Goal: Transaction & Acquisition: Purchase product/service

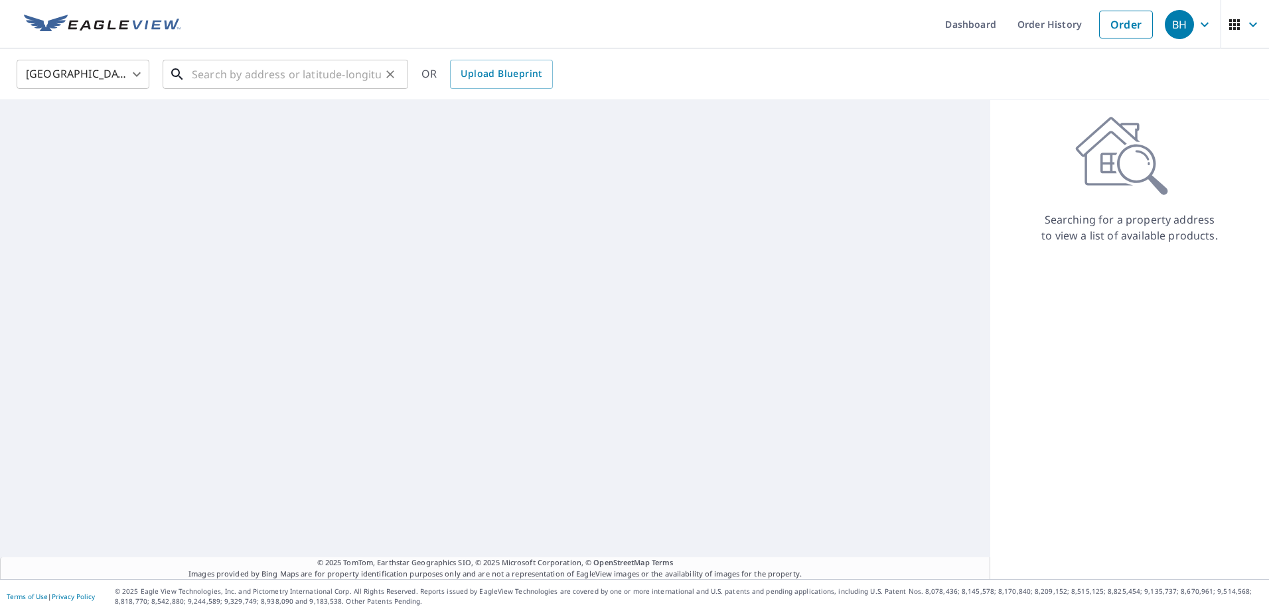
click at [270, 68] on input "text" at bounding box center [286, 74] width 189 height 37
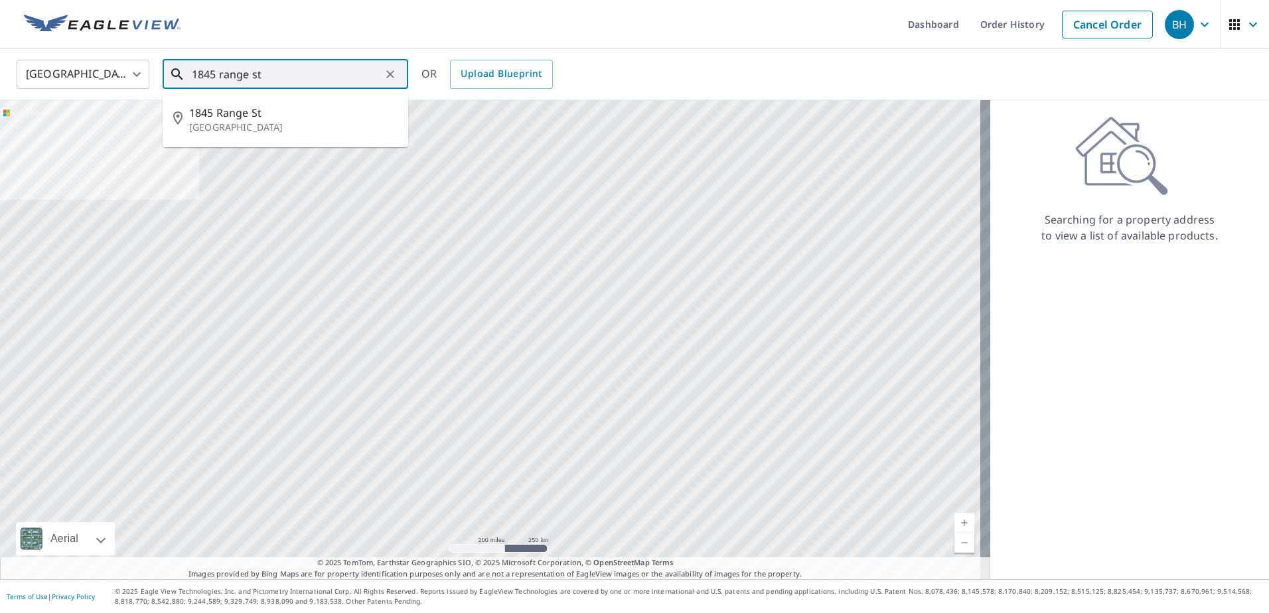
click at [310, 139] on li "[STREET_ADDRESS]" at bounding box center [286, 119] width 246 height 45
type input "[STREET_ADDRESS]"
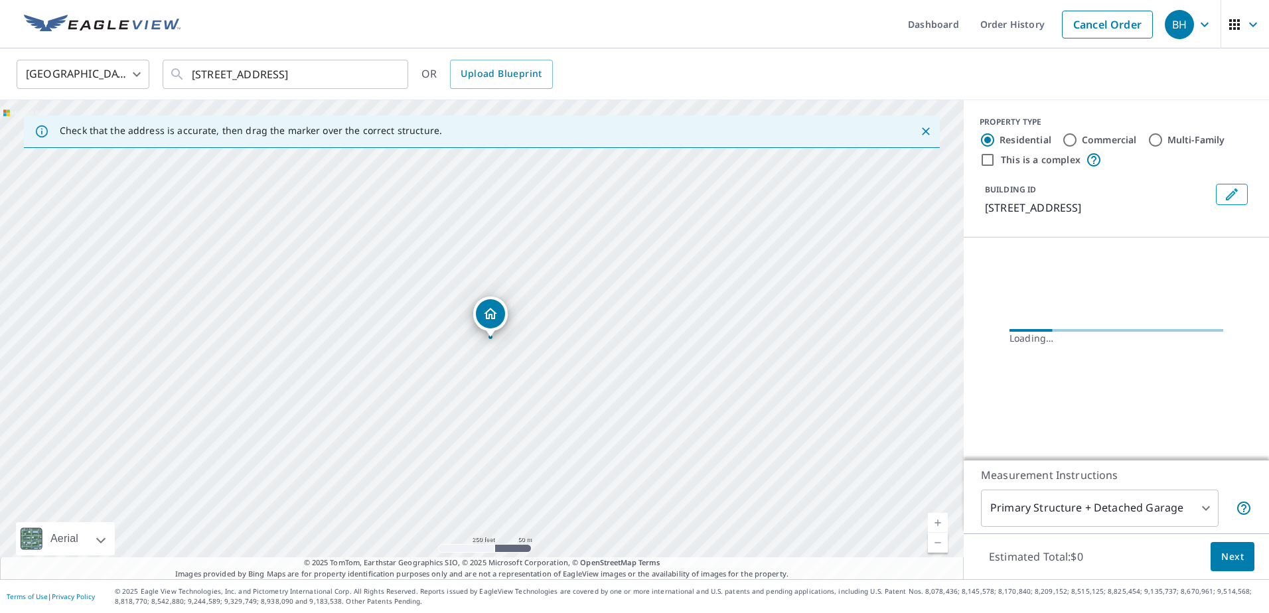
click at [1062, 137] on input "Commercial" at bounding box center [1070, 140] width 16 height 16
radio input "true"
type input "4"
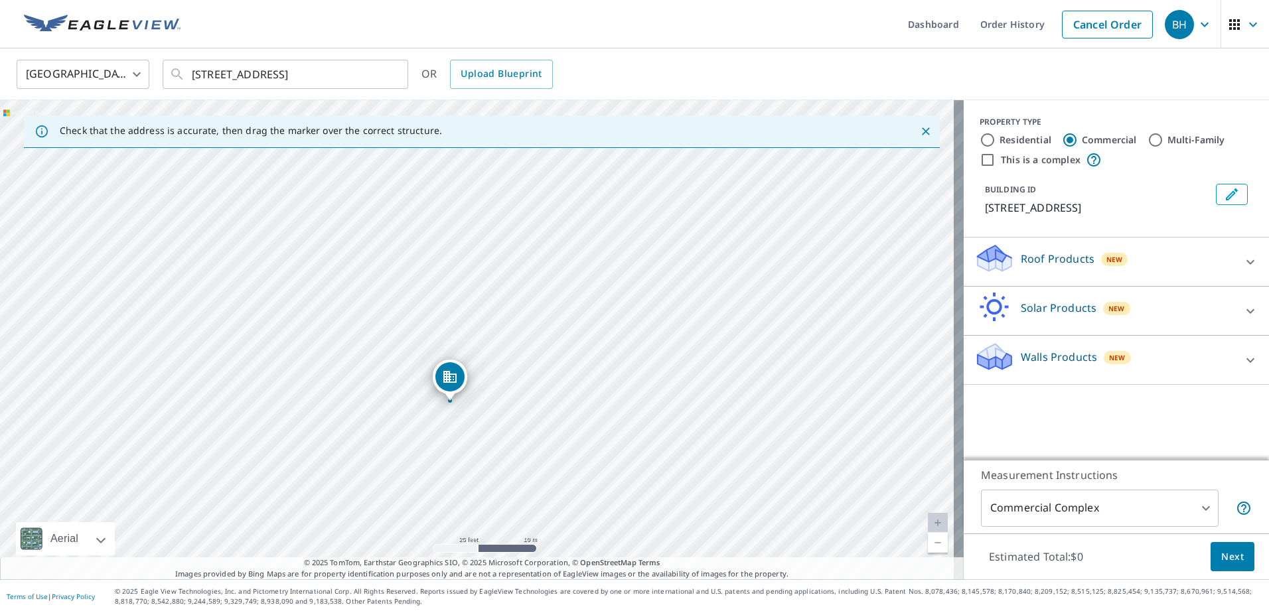
drag, startPoint x: 429, startPoint y: 357, endPoint x: 573, endPoint y: 342, distance: 144.8
click at [573, 342] on div "[STREET_ADDRESS]" at bounding box center [482, 339] width 964 height 479
drag, startPoint x: 446, startPoint y: 376, endPoint x: 407, endPoint y: 364, distance: 41.0
click at [1110, 261] on span "New" at bounding box center [1115, 259] width 17 height 11
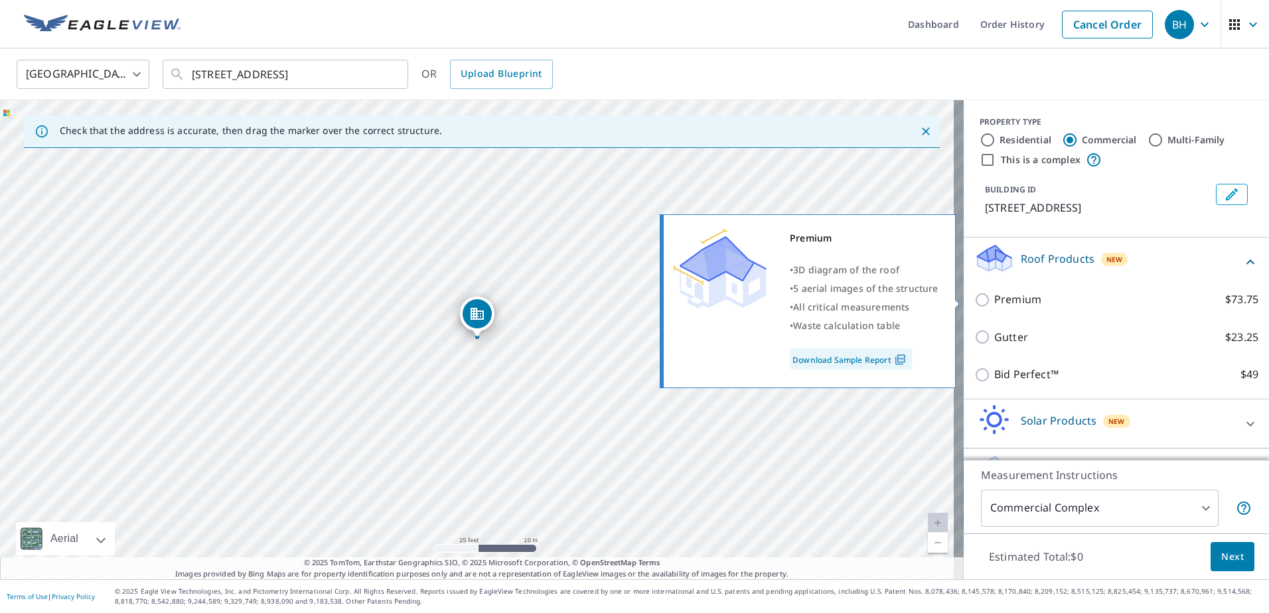
click at [1022, 304] on p "Premium" at bounding box center [1018, 299] width 47 height 17
click at [995, 304] on input "Premium $73.75" at bounding box center [985, 300] width 20 height 16
checkbox input "true"
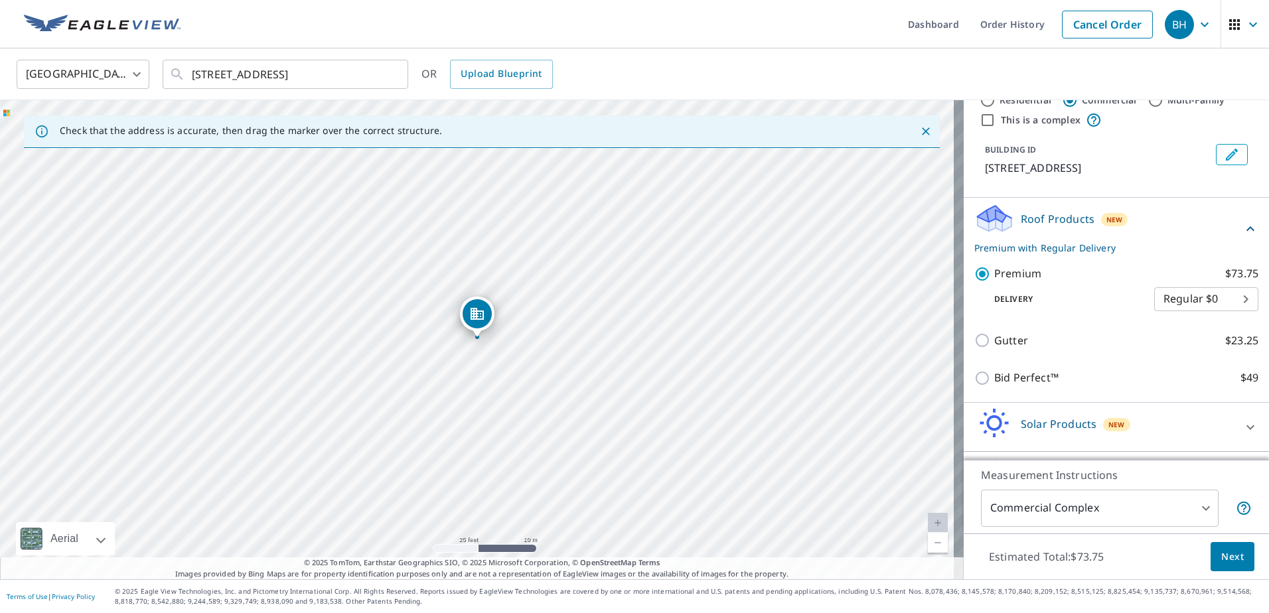
scroll to position [81, 0]
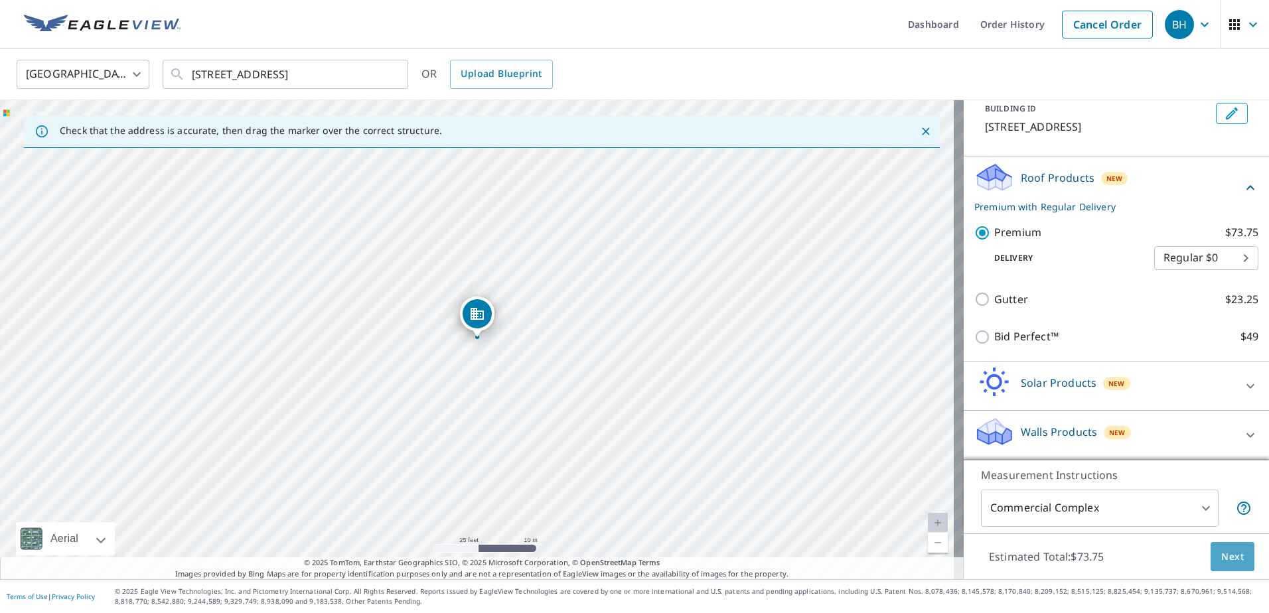
click at [1224, 562] on span "Next" at bounding box center [1233, 557] width 23 height 17
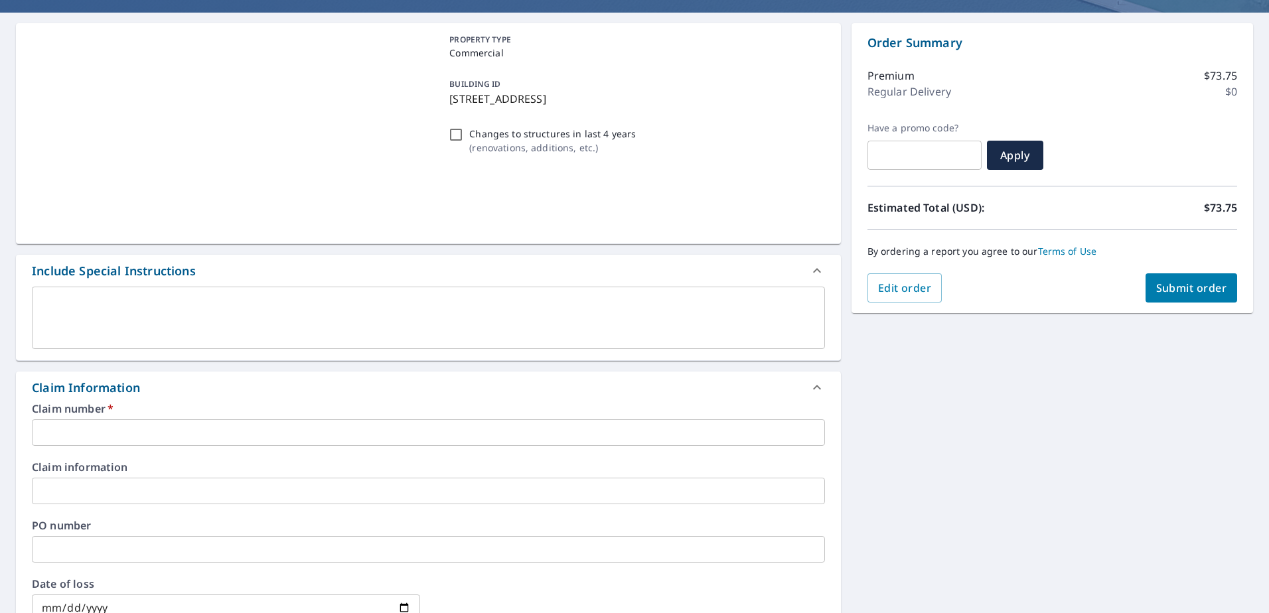
scroll to position [133, 0]
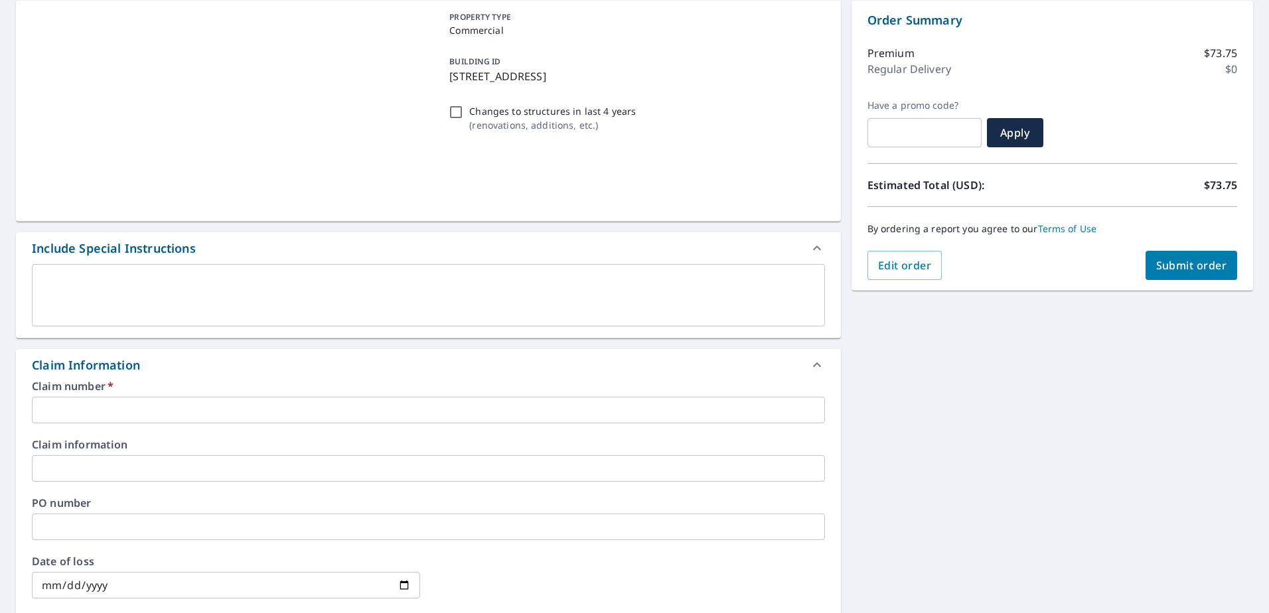
click at [208, 396] on div "Claim number   * ​" at bounding box center [428, 402] width 793 height 42
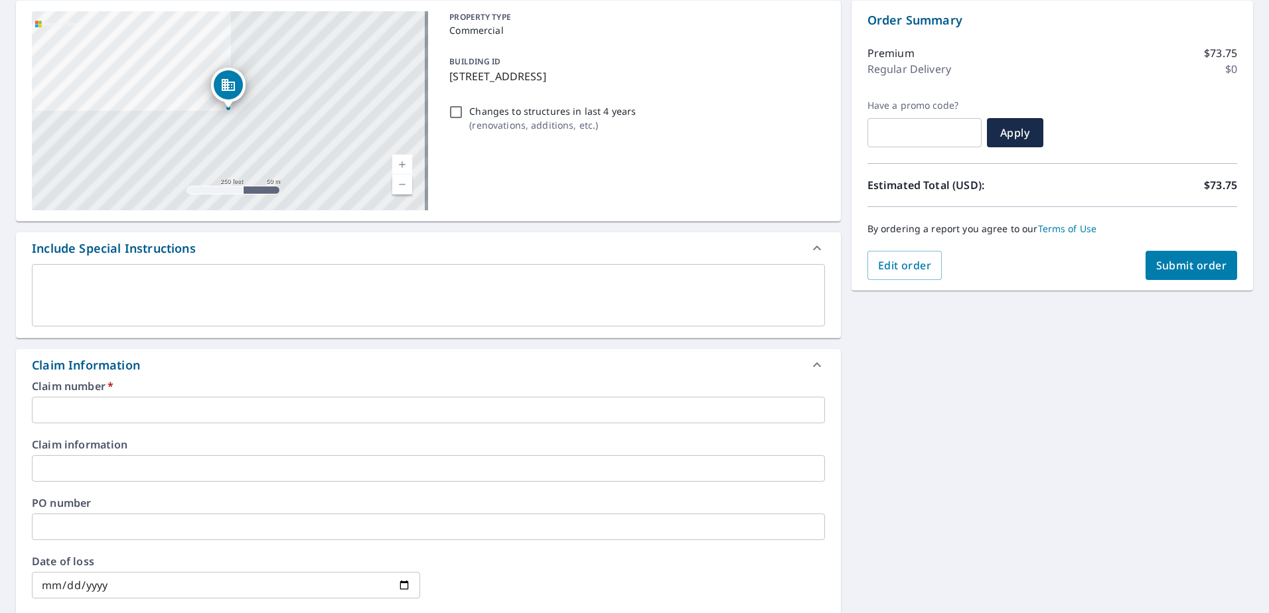
click at [202, 399] on input "text" at bounding box center [428, 410] width 793 height 27
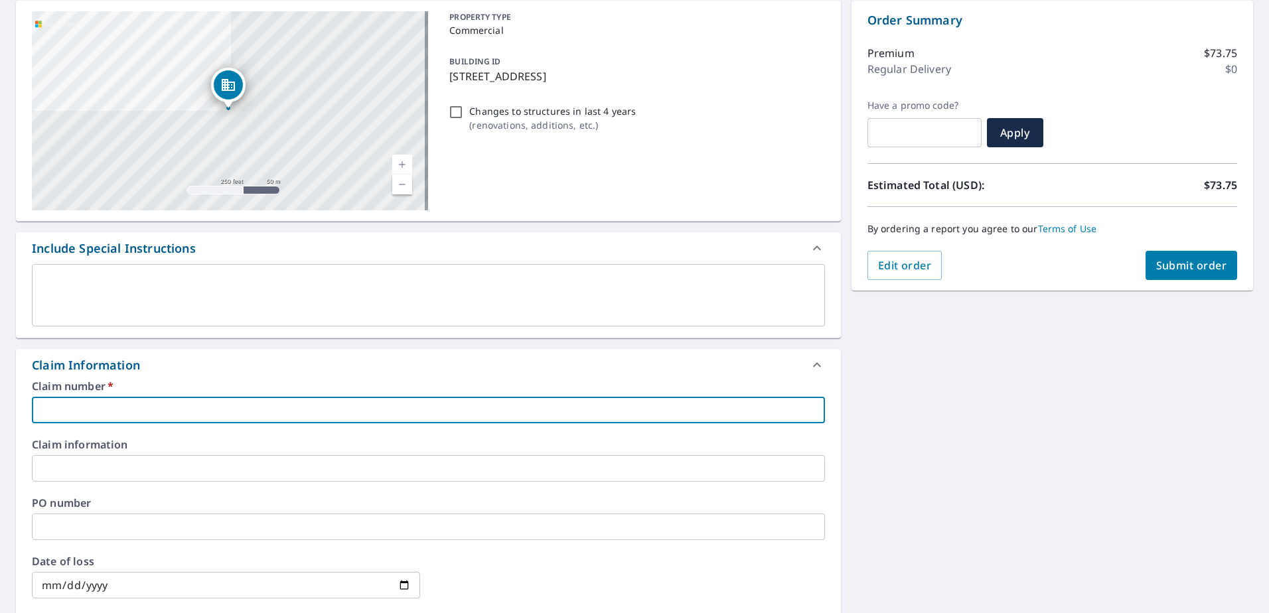
scroll to position [199, 0]
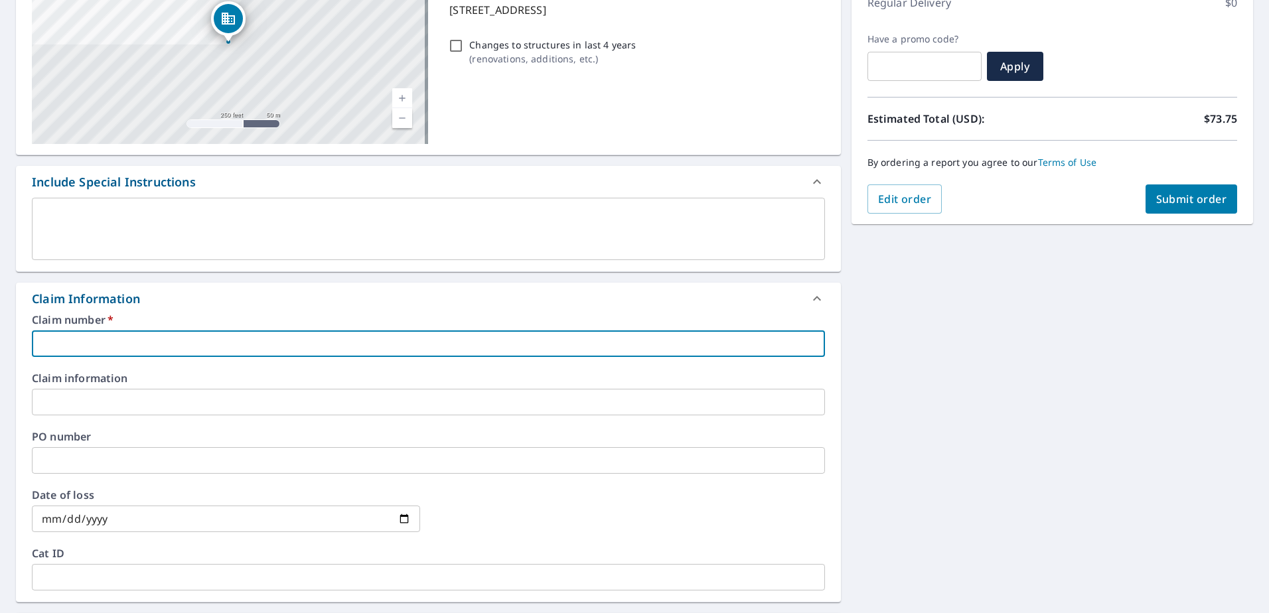
type input "C"
checkbox input "true"
type input "Cu"
checkbox input "true"
type input "Cus"
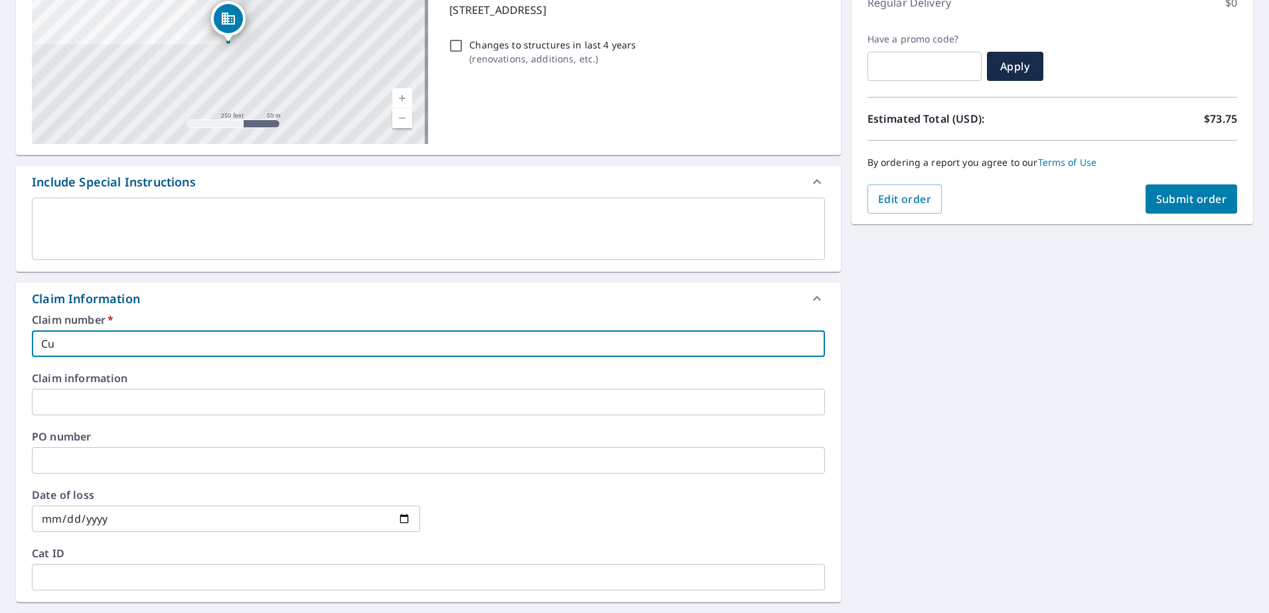
checkbox input "true"
type input "Cust"
checkbox input "true"
type input "Custo"
checkbox input "true"
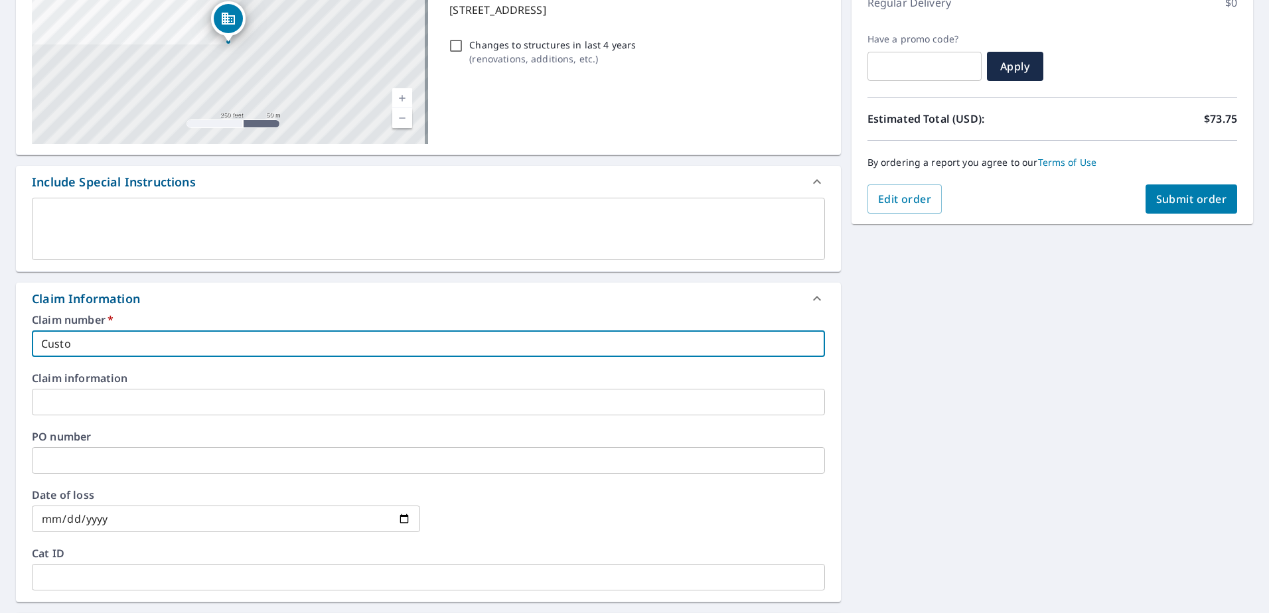
type input "Custom"
checkbox input "true"
type input "Custom"
checkbox input "true"
type input "Custom E"
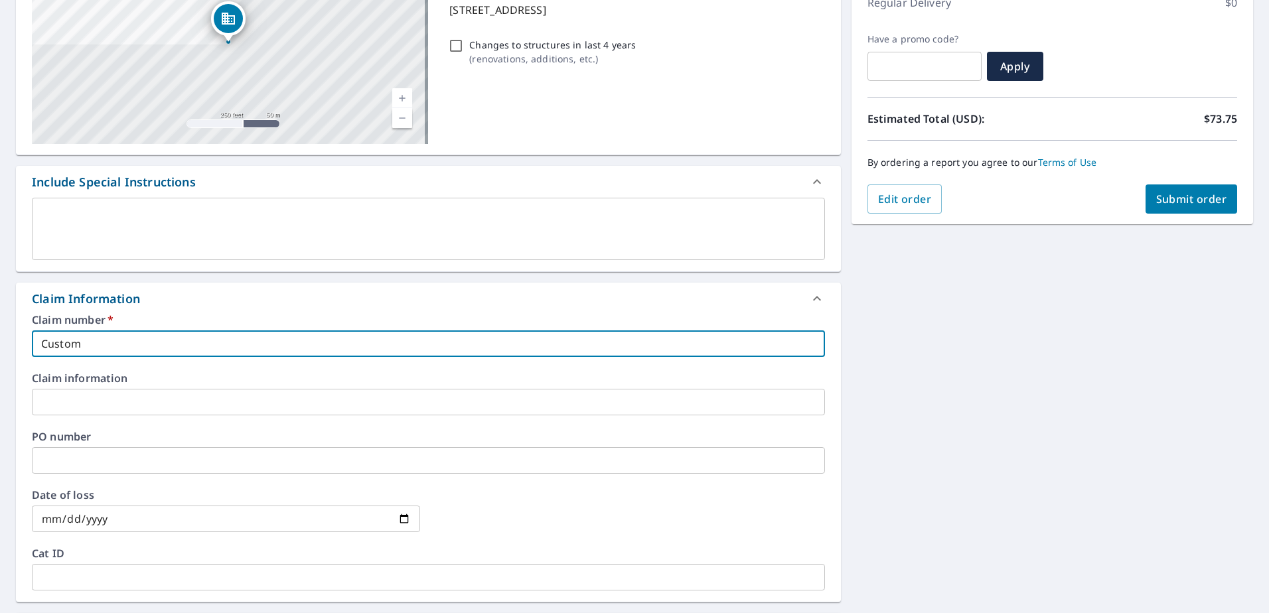
checkbox input "true"
type input "Custom Ex"
checkbox input "true"
type input "Custom Ext"
checkbox input "true"
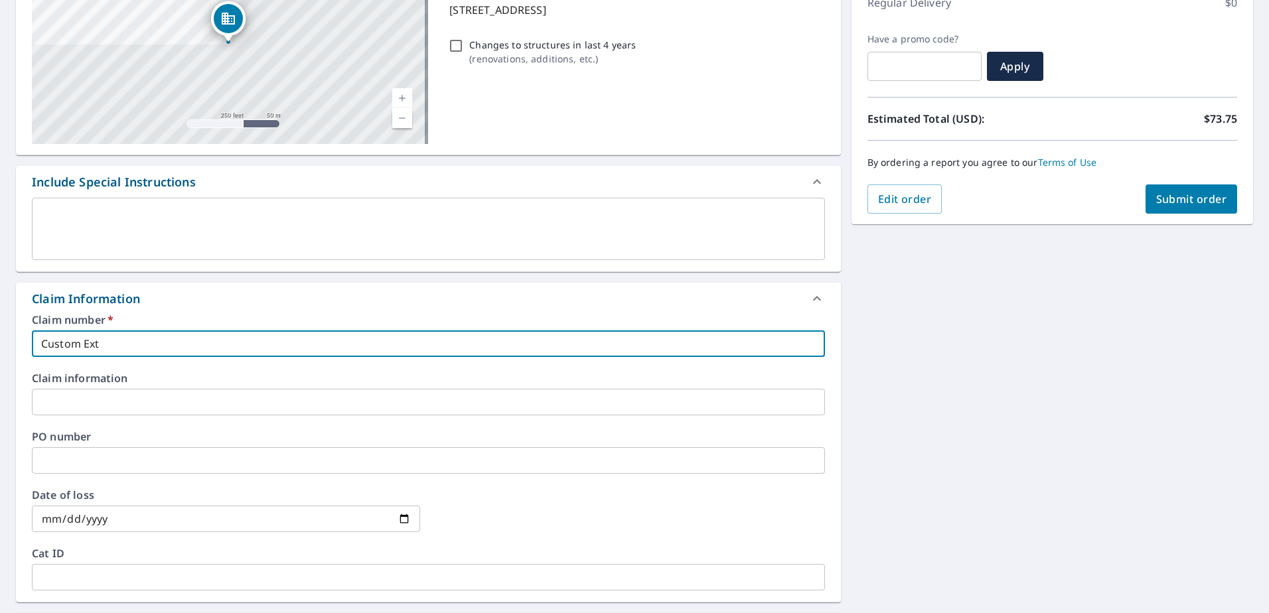
type input "Custom Exte"
checkbox input "true"
type input "Custom Exter"
checkbox input "true"
type input "Custom Exteri"
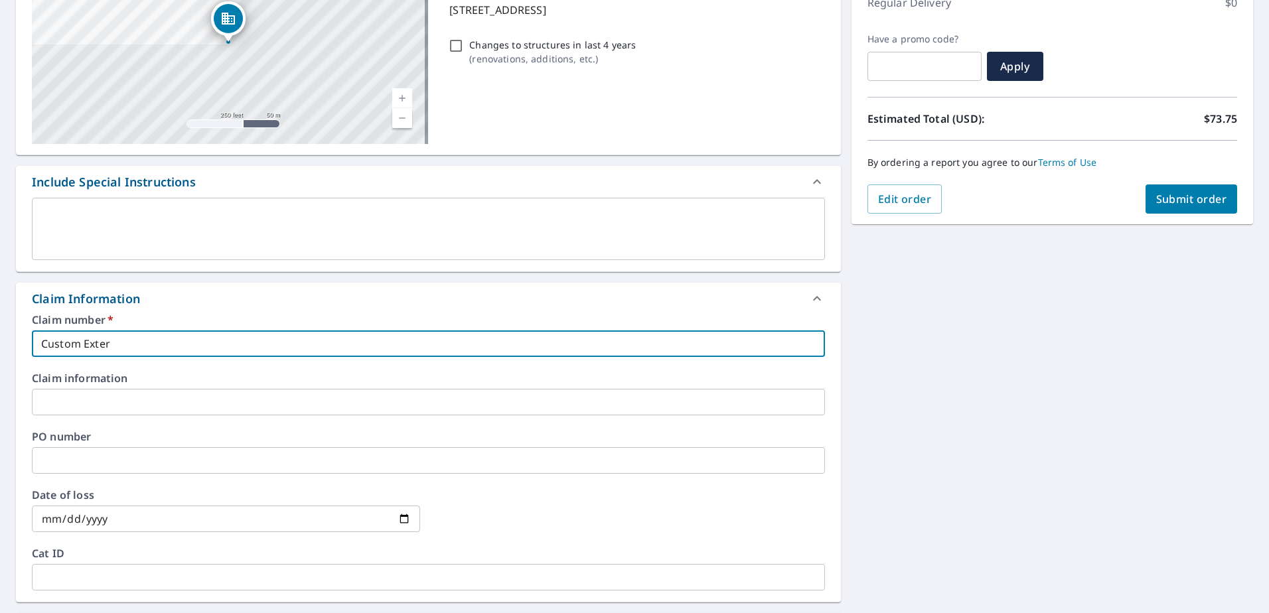
checkbox input "true"
type input "Custom Exterio"
checkbox input "true"
type input "Custom Exterior"
checkbox input "true"
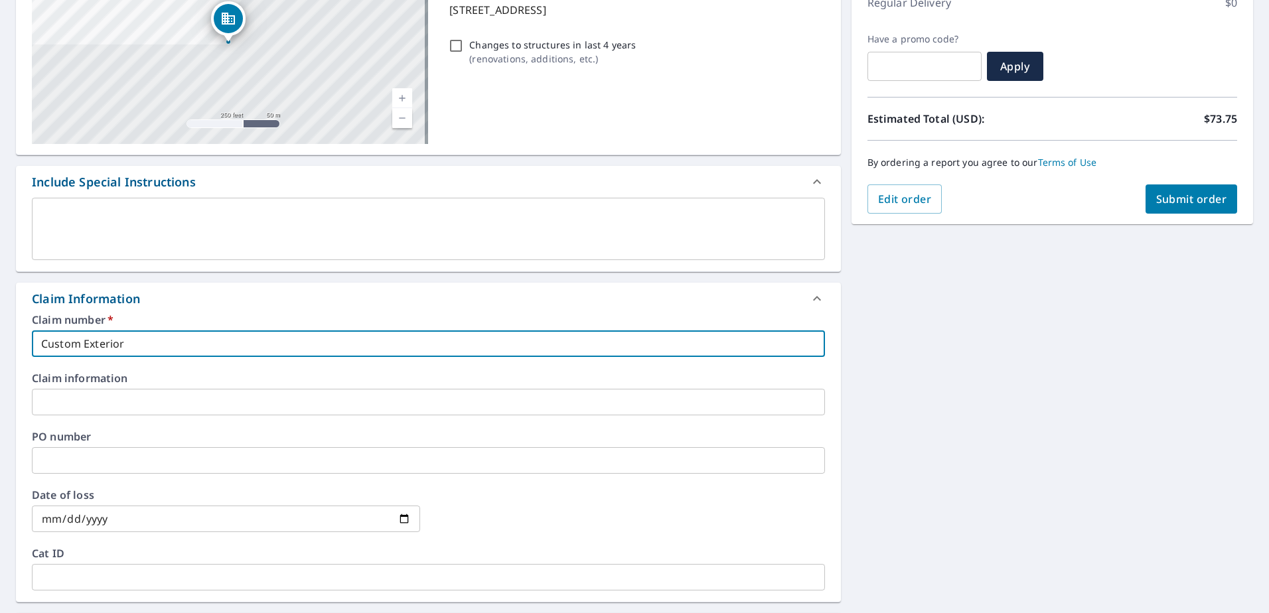
type input "Custom Exteriors"
checkbox input "true"
type input "Custom Exteriors"
checkbox input "true"
type input "Custom Exteriors L"
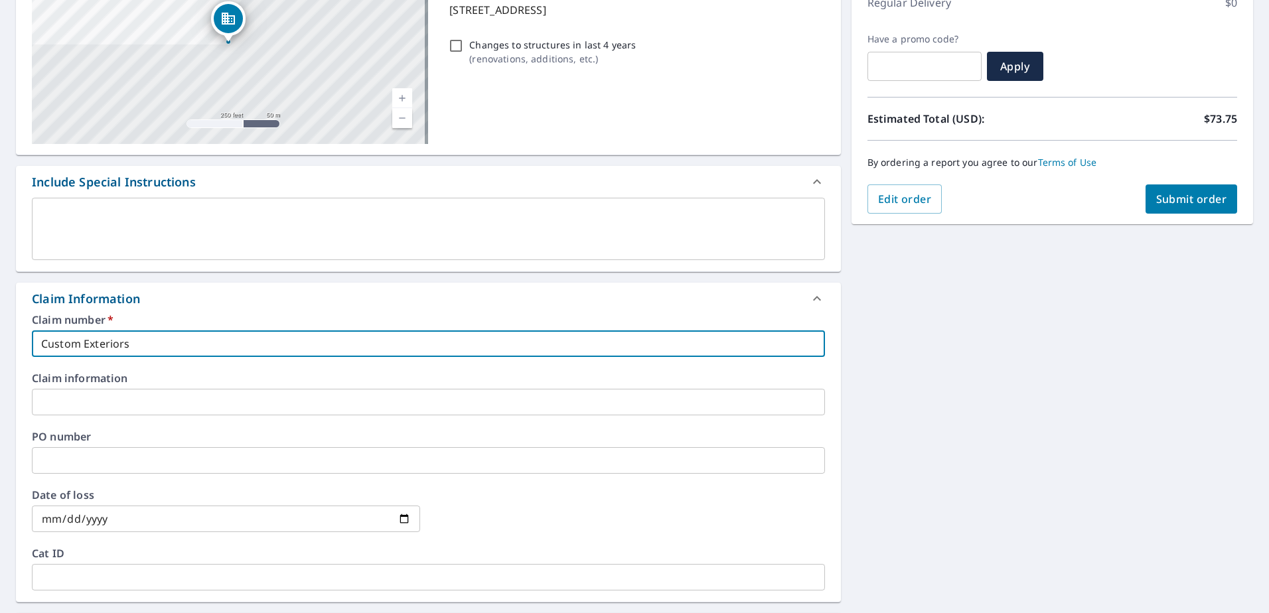
checkbox input "true"
type input "Custom Exteriors LL"
checkbox input "true"
type input "Custom Exteriors LLC"
checkbox input "true"
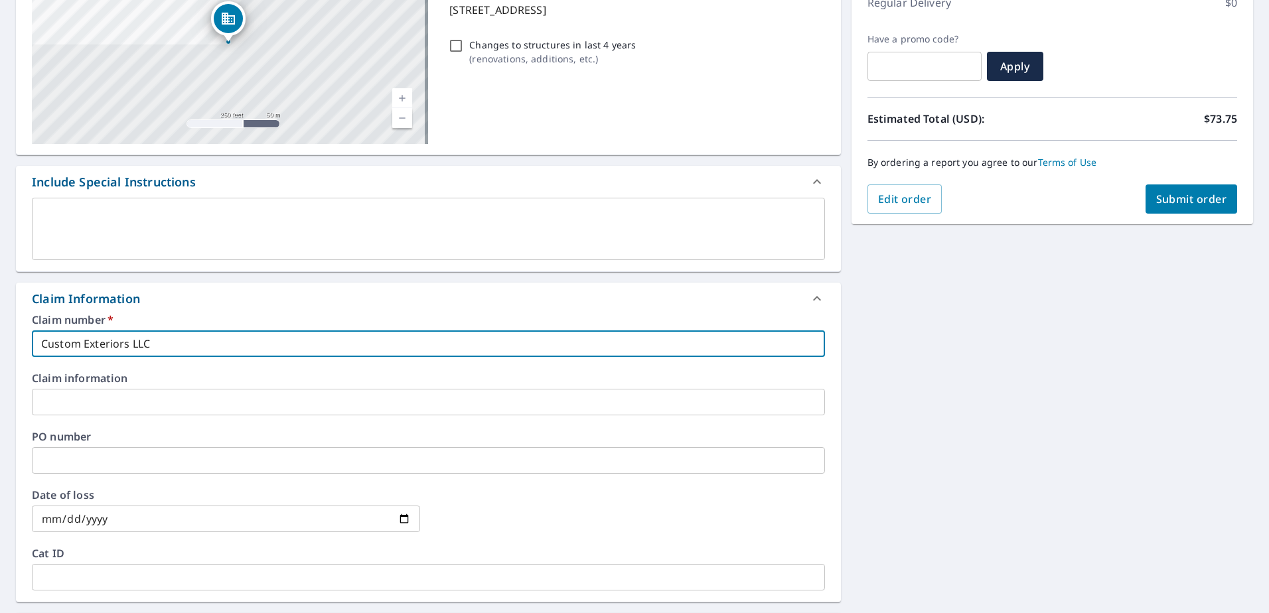
type input "Custom Exteriors LLC"
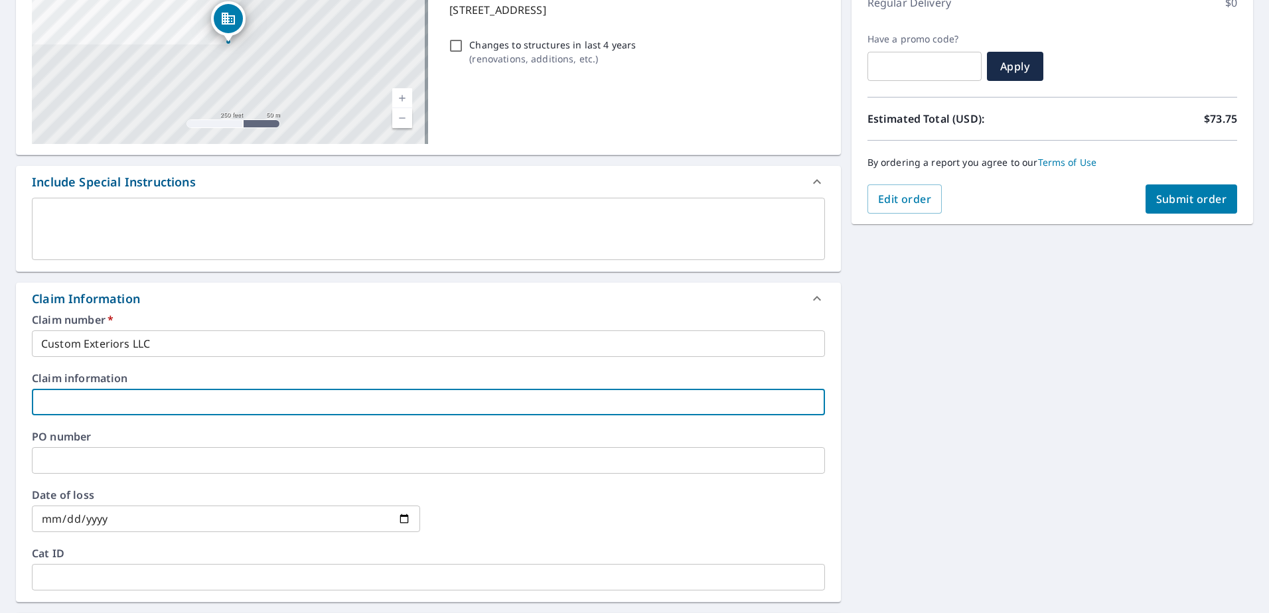
type input "1"
checkbox input "true"
type input "18"
checkbox input "true"
type input "184"
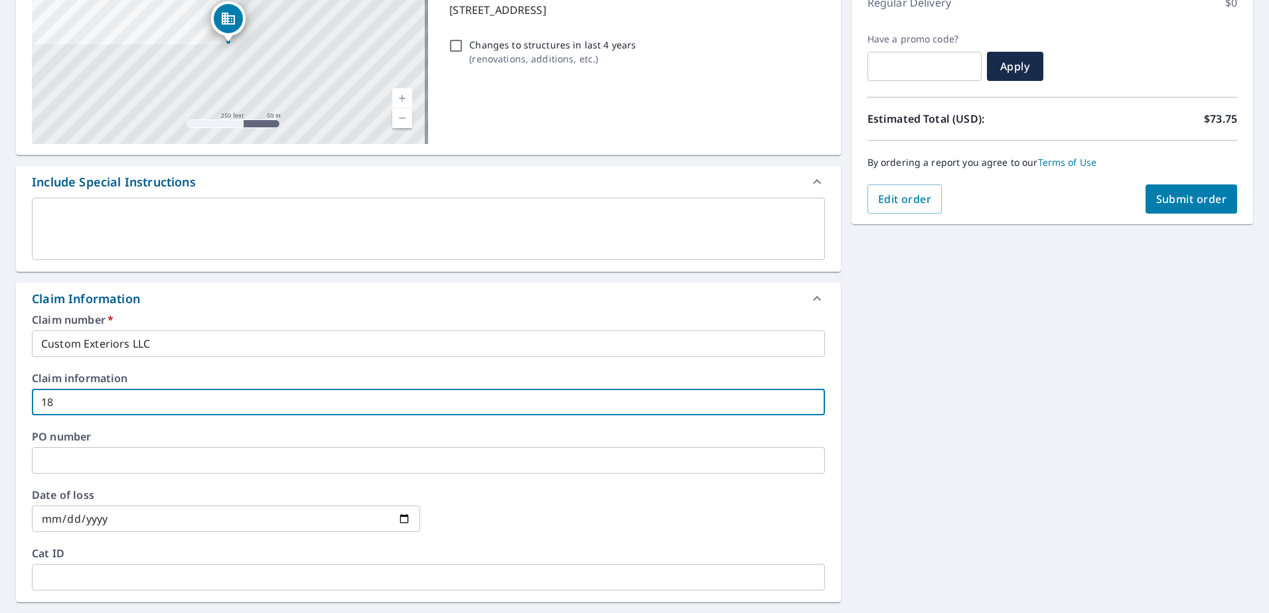
checkbox input "true"
type input "1845"
checkbox input "true"
type input "1845"
checkbox input "true"
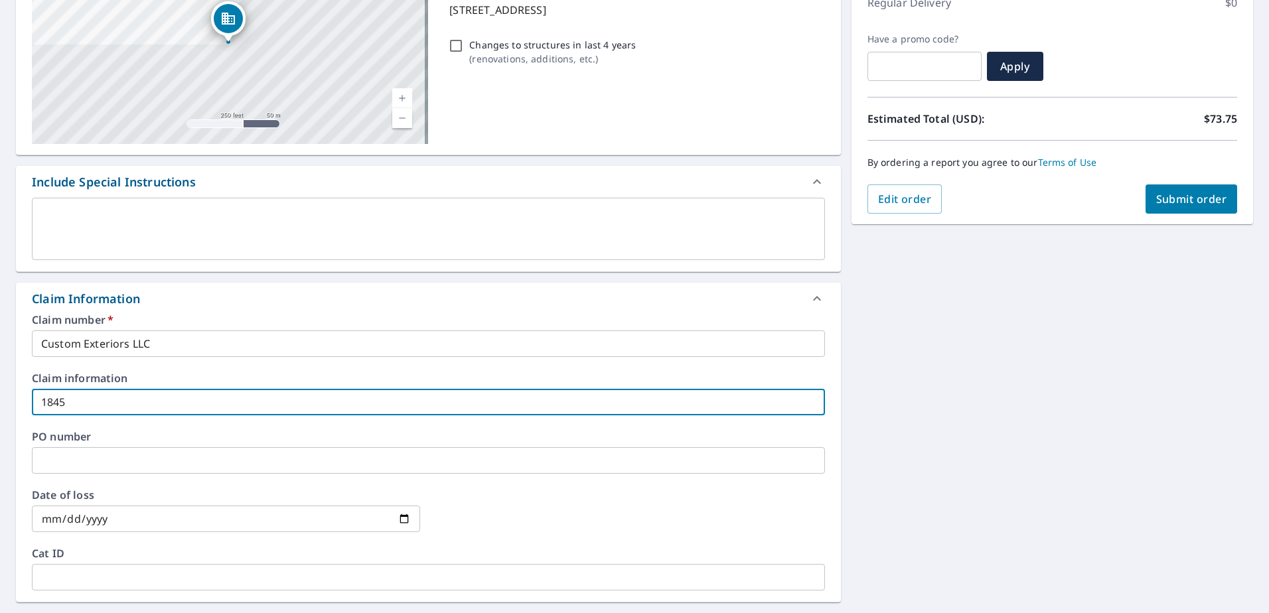
type input "1845 R"
checkbox input "true"
type input "1845 Rn"
checkbox input "true"
type input "1845 [GEOGRAPHIC_DATA]"
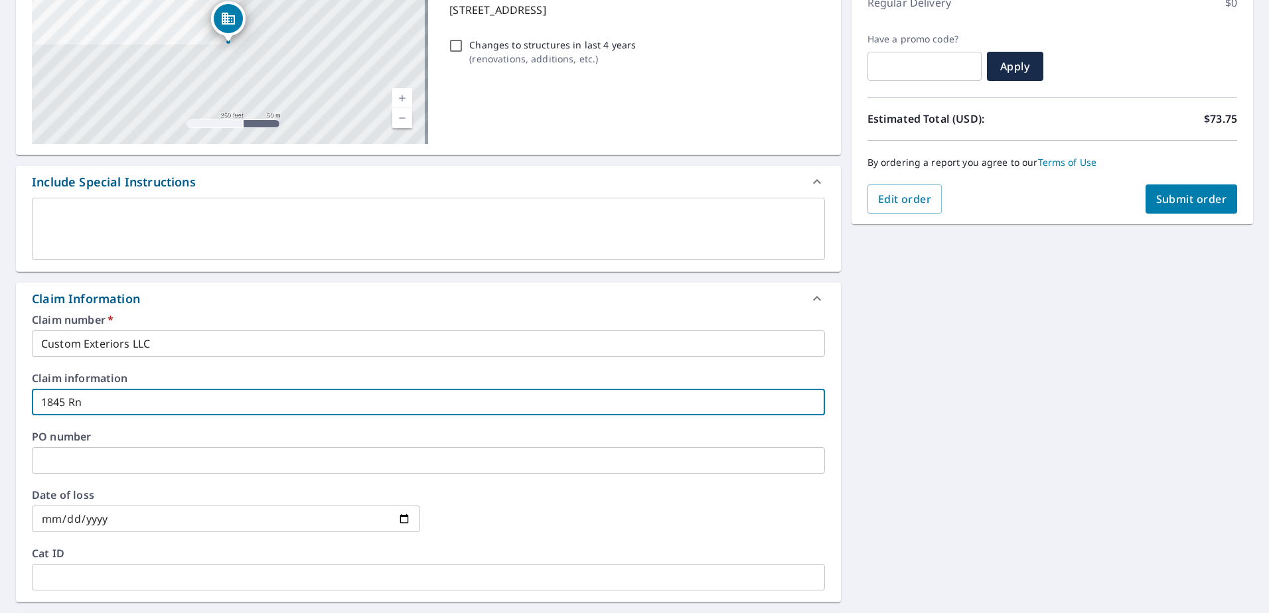
checkbox input "true"
type input "1845 Rnag"
checkbox input "true"
type input "1845 Rnage"
checkbox input "true"
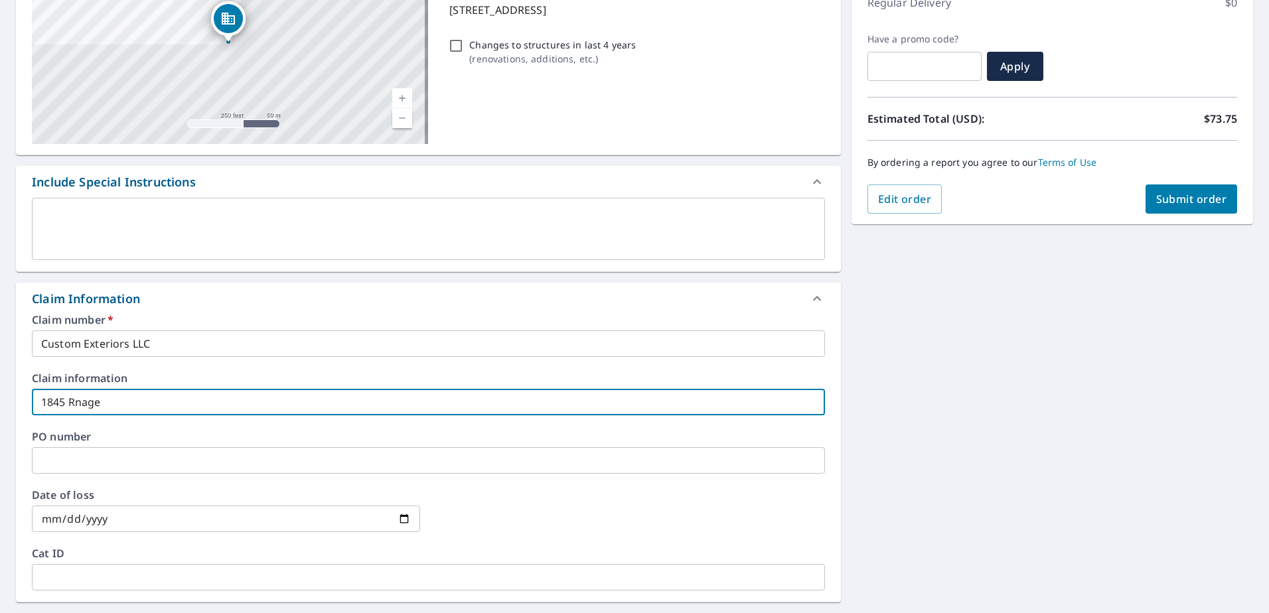
type input "1845 Rnage"
checkbox input "true"
type input "1845 Rnage"
checkbox input "true"
type input "1845 Rnag"
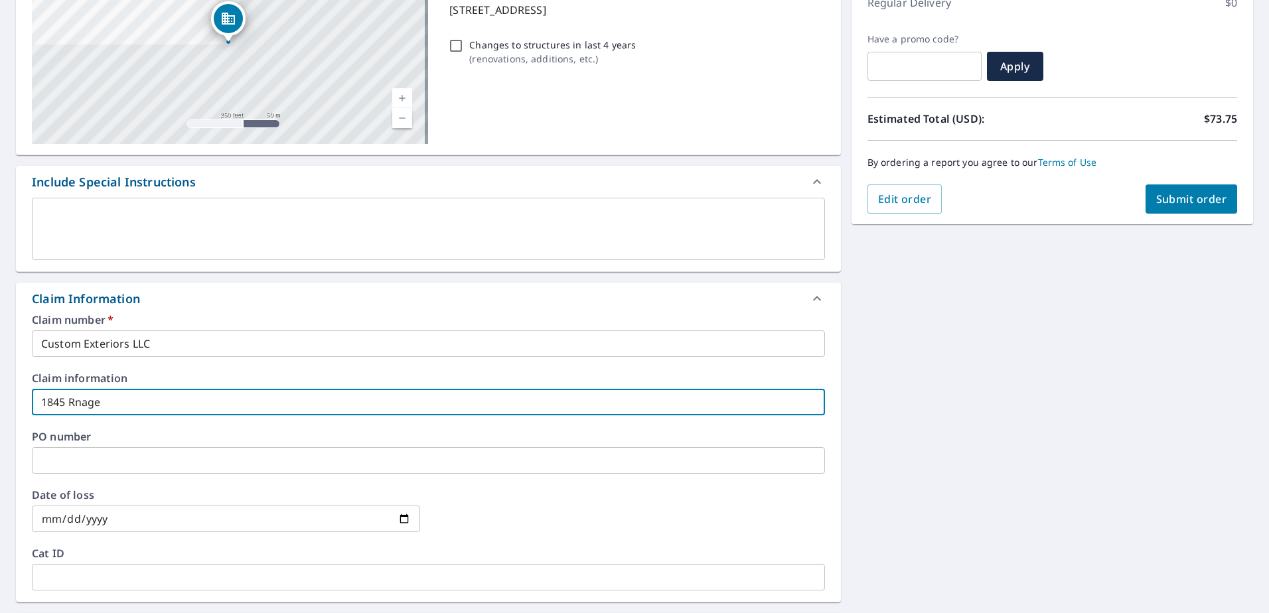
checkbox input "true"
type input "1845 [GEOGRAPHIC_DATA]"
checkbox input "true"
type input "1845 Rn"
checkbox input "true"
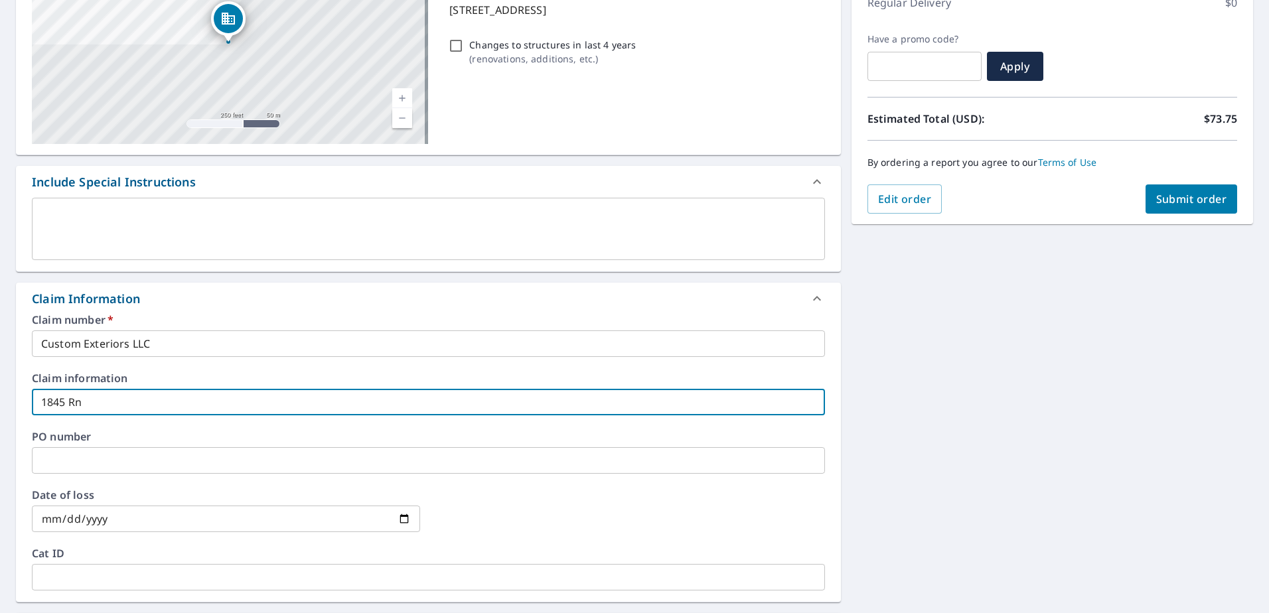
type input "1845 R"
checkbox input "true"
type input "1845 Ra"
checkbox input "true"
type input "1845 Ran"
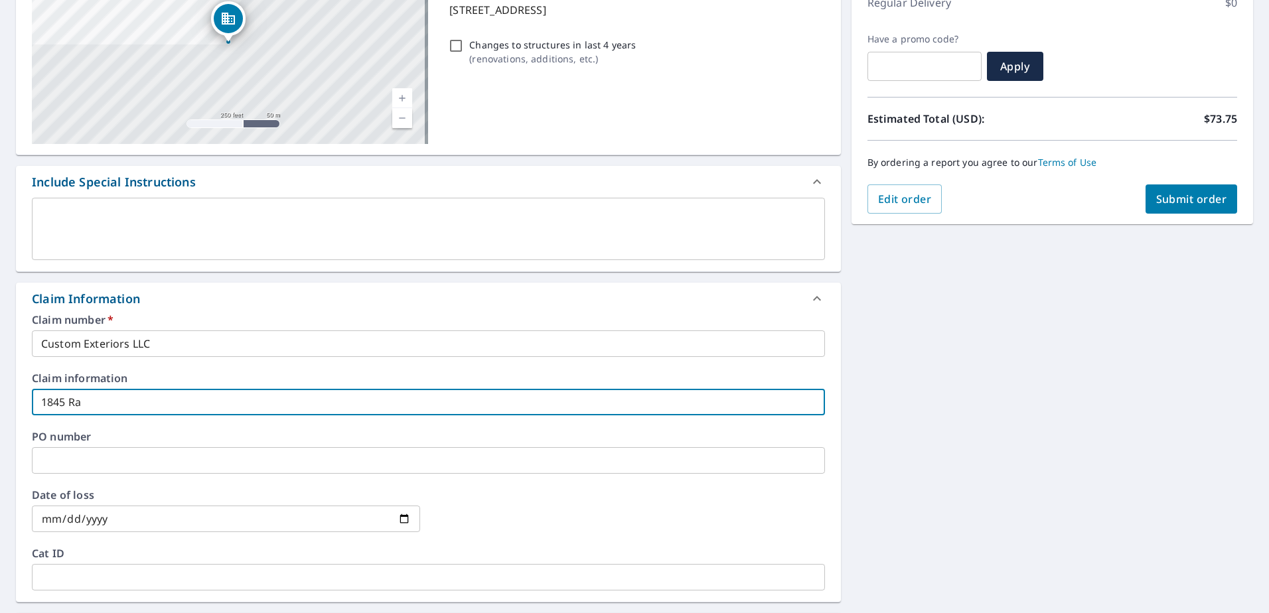
checkbox input "true"
type input "1845 Rang"
checkbox input "true"
type input "1845 Range"
checkbox input "true"
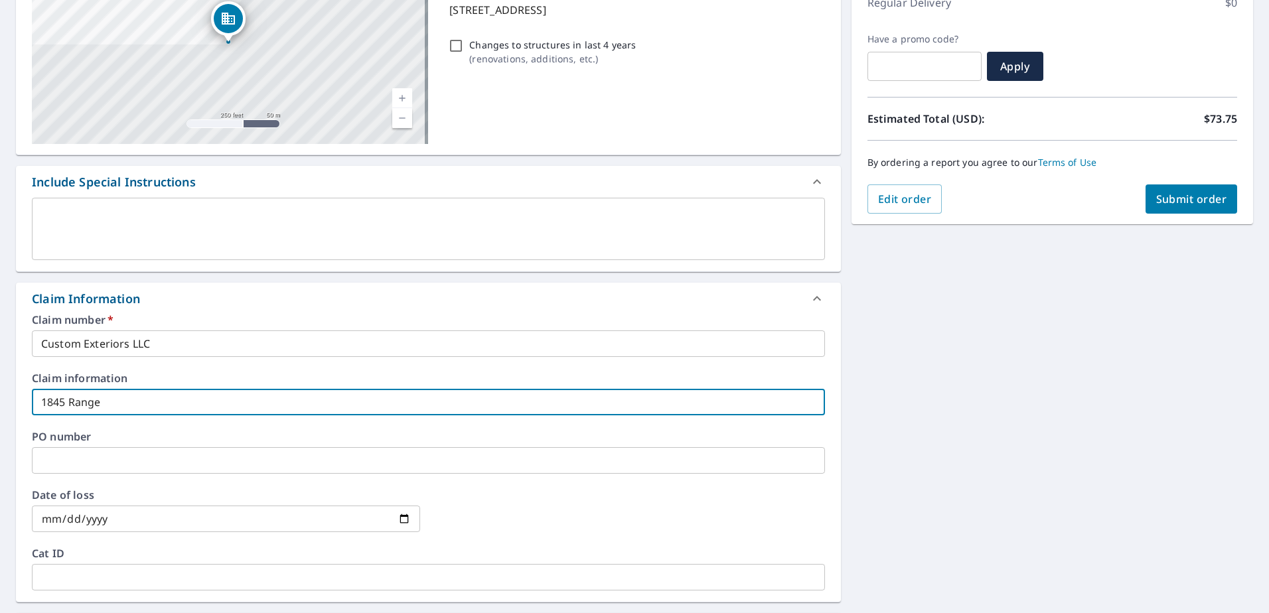
type input "1845 Range"
checkbox input "true"
type input "1845 Range S"
checkbox input "true"
type input "1845 Range ST"
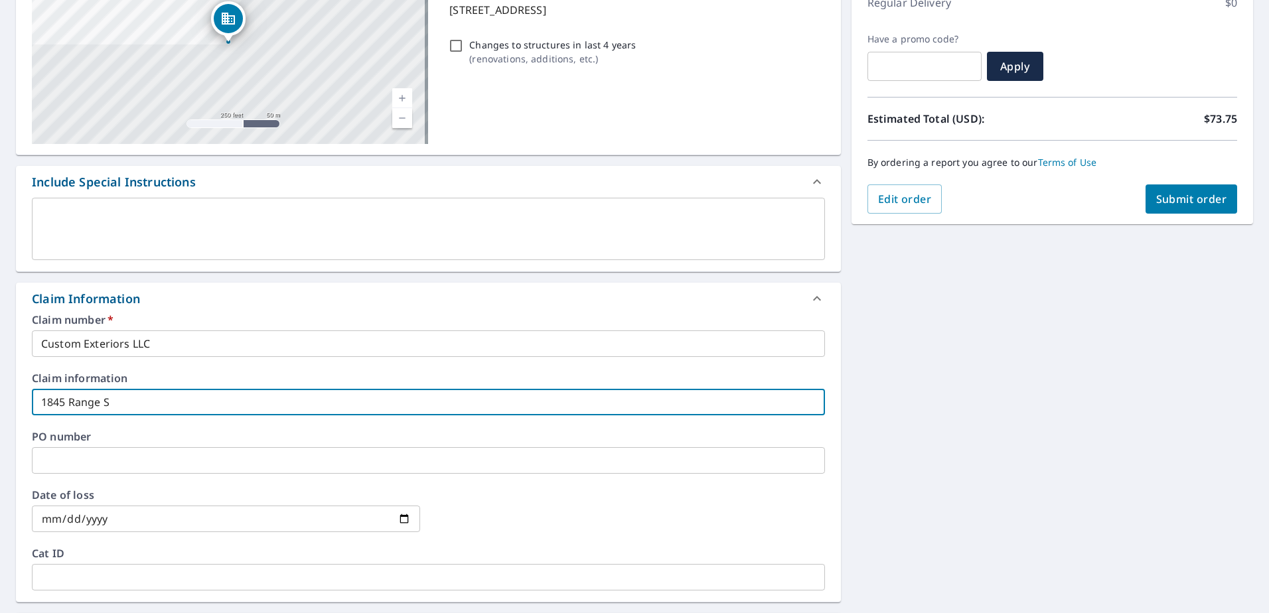
checkbox input "true"
type input "1845 Range ST"
checkbox input "true"
type input "1845 Range ST"
checkbox input "true"
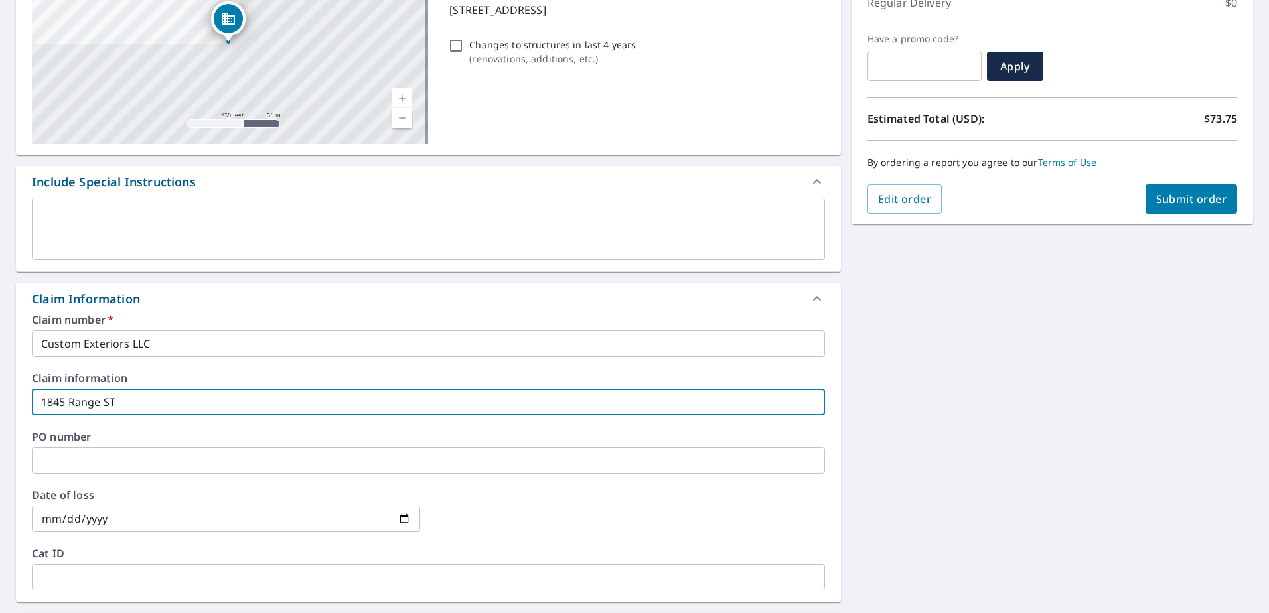
type input "1845 Range S"
checkbox input "true"
type input "1845 Range St"
checkbox input "true"
type input "1845 Range St."
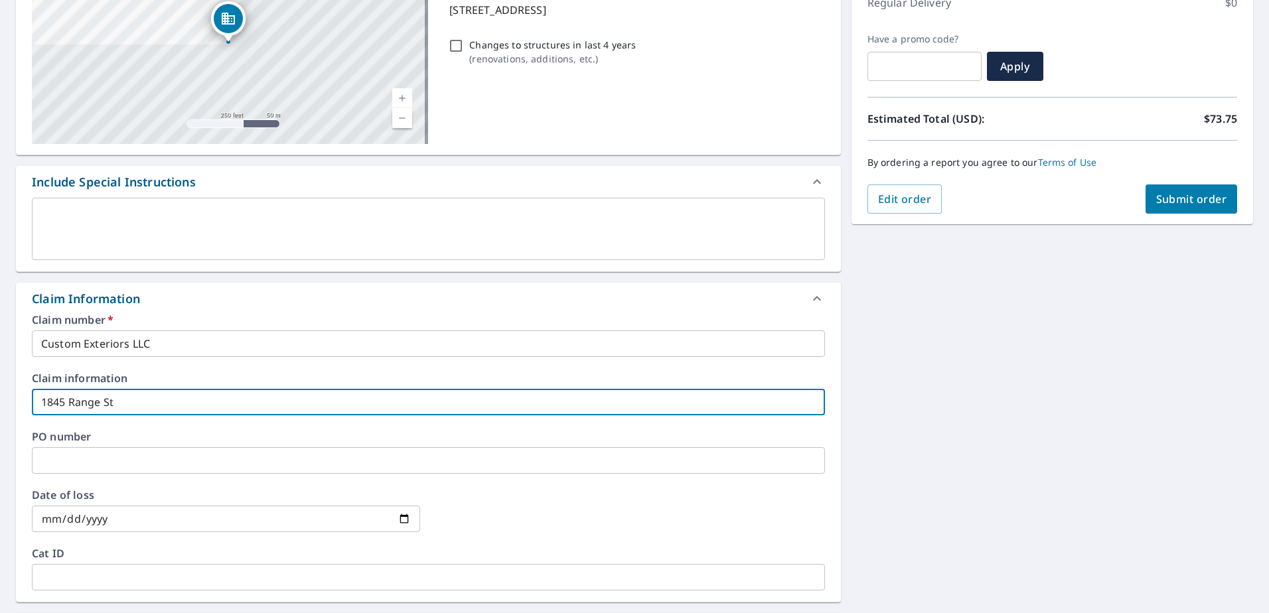
checkbox input "true"
type input "1845 Range St."
drag, startPoint x: 199, startPoint y: 402, endPoint x: -3, endPoint y: 400, distance: 201.8
click at [0, 400] on html "BH BH Dashboard Order History Cancel Order BH Dashboard / Finalize Order Finali…" at bounding box center [634, 306] width 1269 height 613
click at [91, 460] on input "text" at bounding box center [428, 460] width 793 height 27
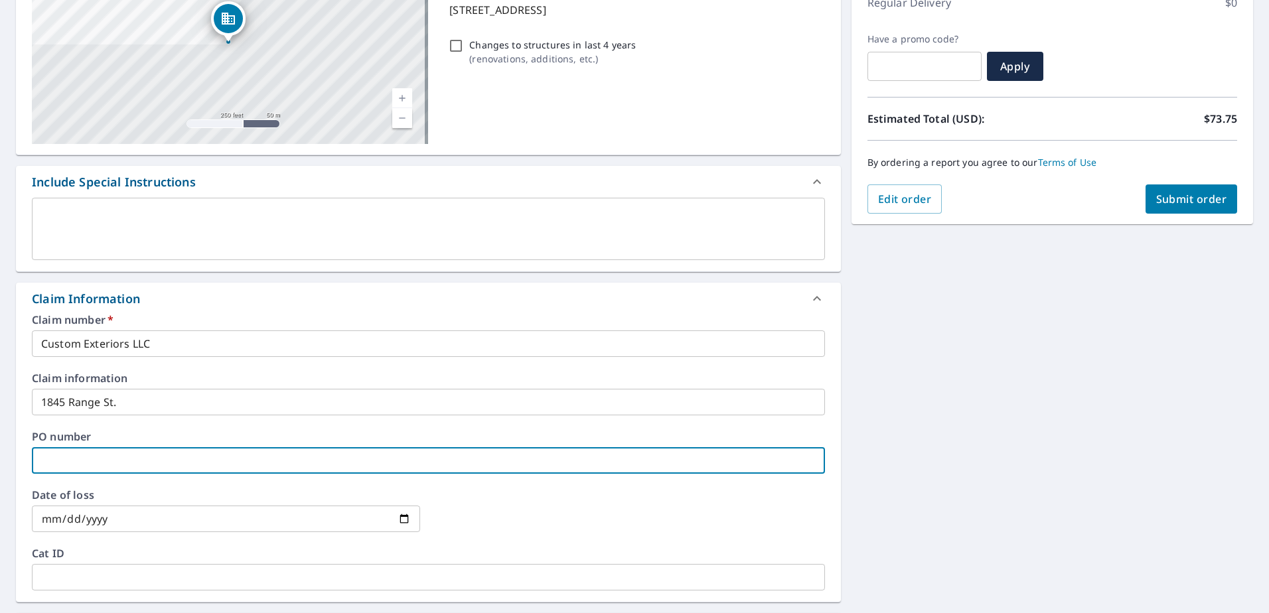
paste input "1845 Range St."
type input "1845 Range St."
checkbox input "true"
type input "1845 Range St."
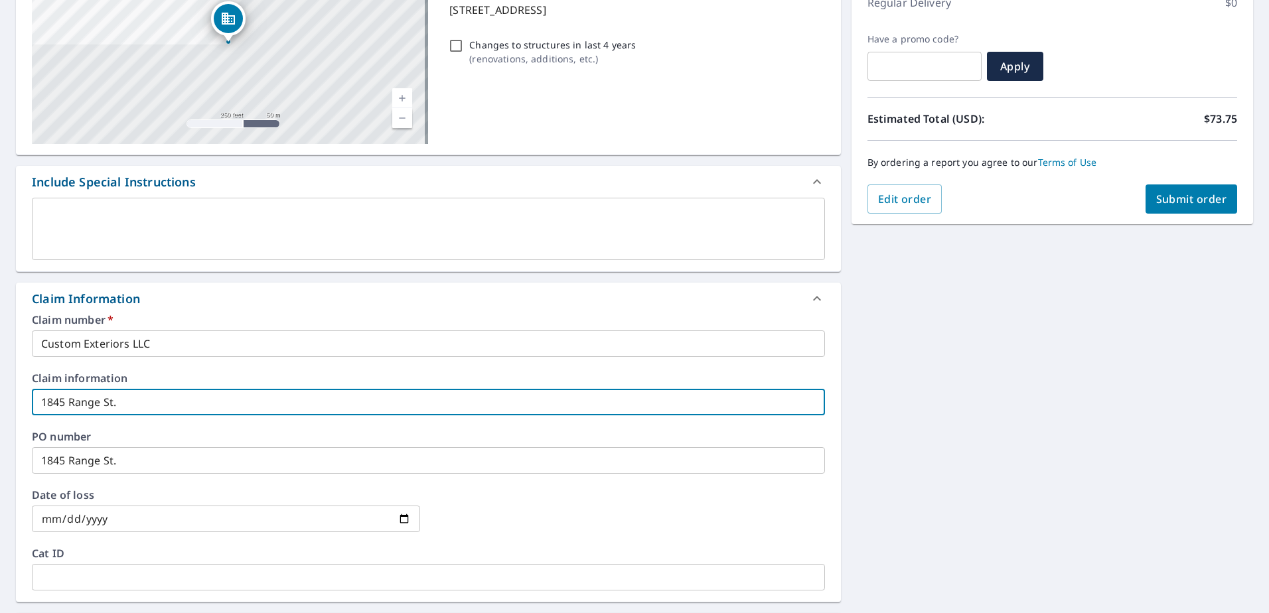
drag, startPoint x: 78, startPoint y: 411, endPoint x: 0, endPoint y: 420, distance: 78.9
click at [0, 420] on html "BH BH Dashboard Order History Cancel Order BH Dashboard / Finalize Order Finali…" at bounding box center [634, 306] width 1269 height 613
checkbox input "true"
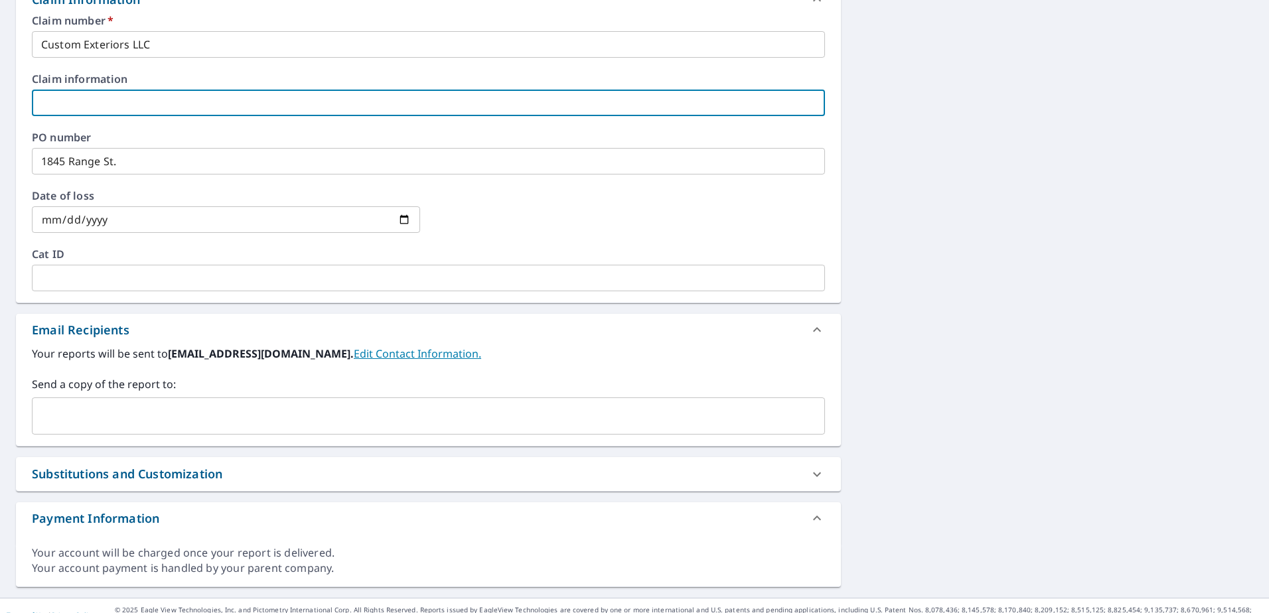
scroll to position [517, 0]
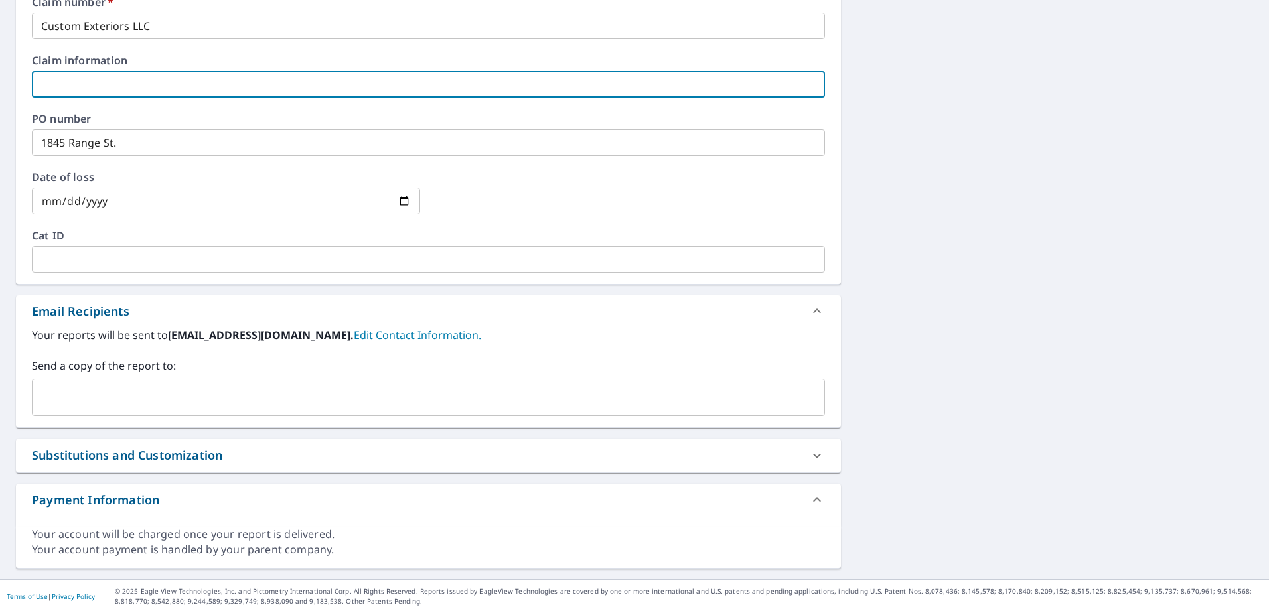
click at [158, 404] on input "text" at bounding box center [418, 397] width 761 height 25
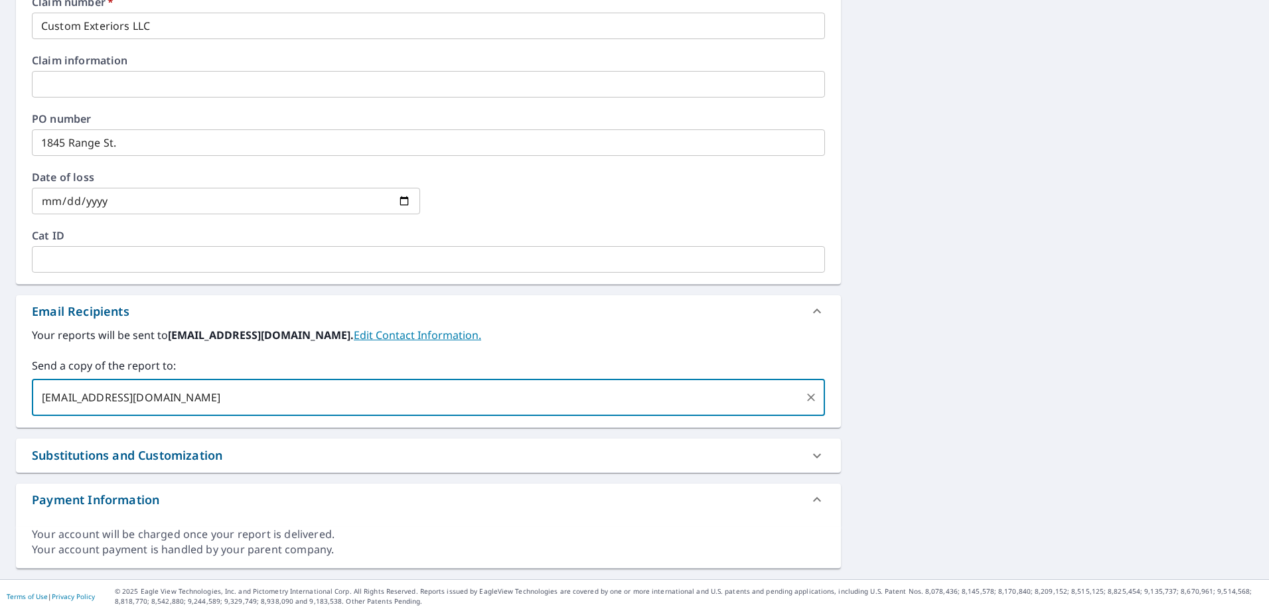
click at [226, 395] on input "[EMAIL_ADDRESS][DOMAIN_NAME]" at bounding box center [418, 397] width 761 height 25
type input "[EMAIL_ADDRESS][DOMAIN_NAME]"
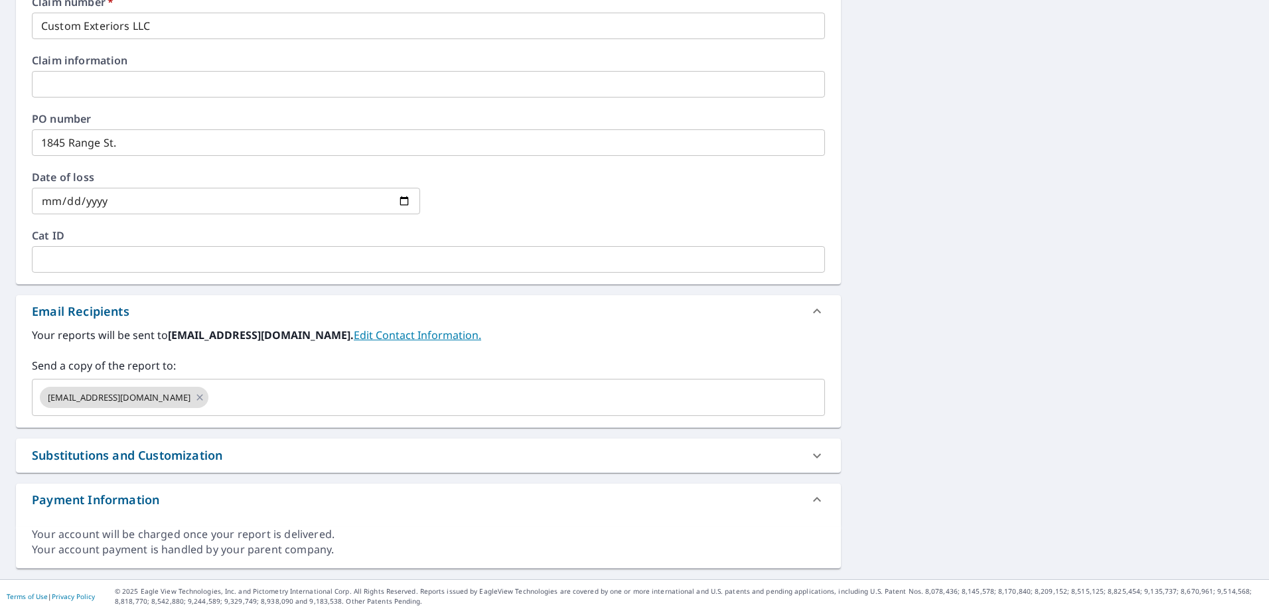
click at [566, 486] on div "Payment Information" at bounding box center [428, 500] width 825 height 32
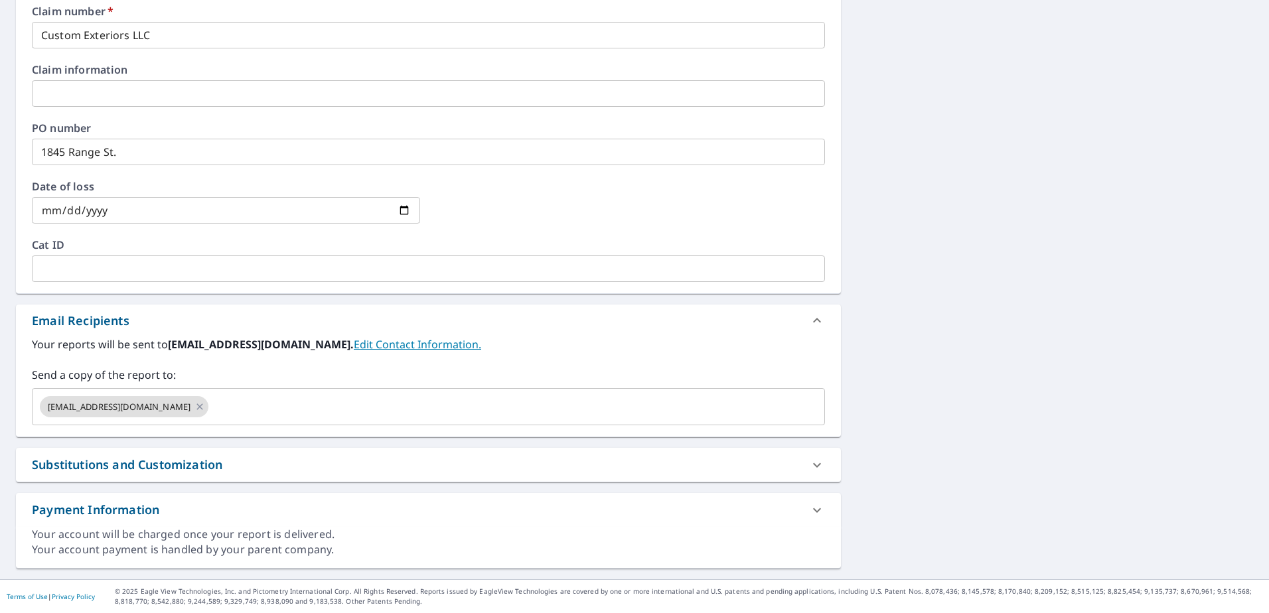
click at [1034, 370] on div "[STREET_ADDRESS] Aerial Road A standard road map Aerial A detailed look from ab…" at bounding box center [634, 97] width 1269 height 965
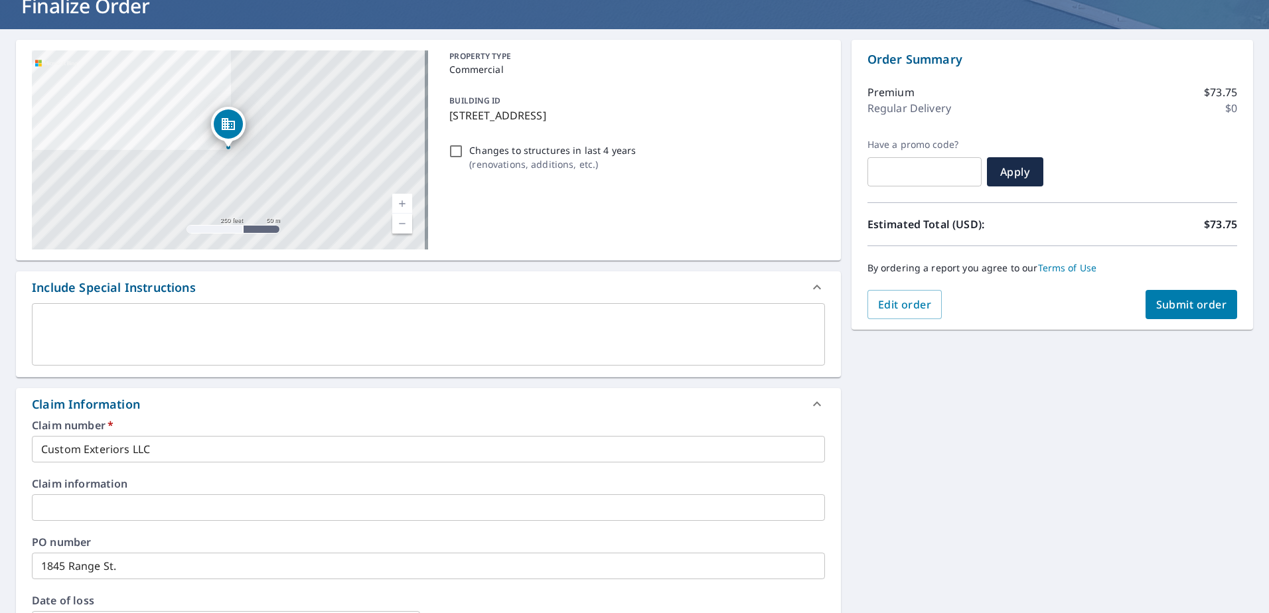
scroll to position [0, 0]
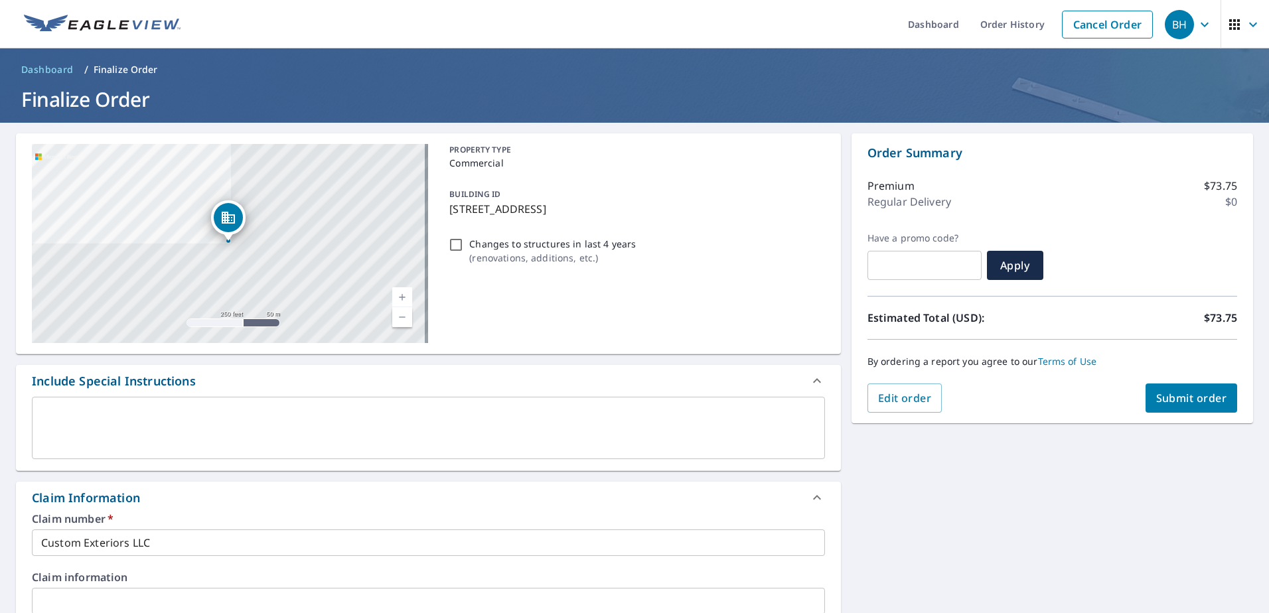
click at [1160, 395] on span "Submit order" at bounding box center [1192, 398] width 71 height 15
checkbox input "true"
